Goal: Task Accomplishment & Management: Manage account settings

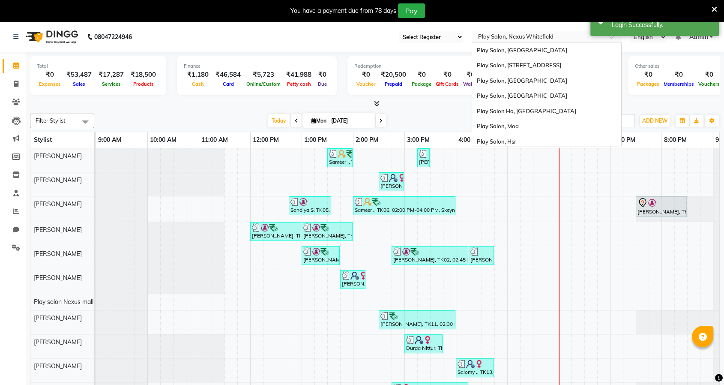
click at [518, 36] on input "text" at bounding box center [538, 37] width 124 height 9
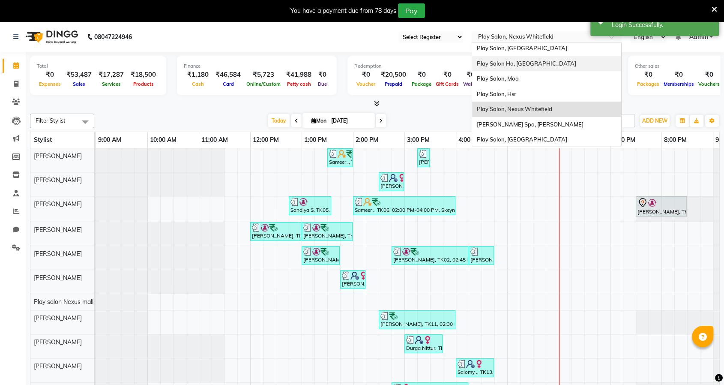
scroll to position [49, 0]
click at [524, 135] on span "Play Salon, [GEOGRAPHIC_DATA]" at bounding box center [521, 138] width 90 height 7
